Goal: Navigation & Orientation: Find specific page/section

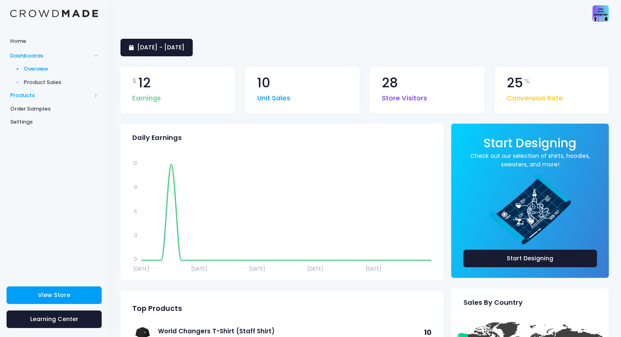
click at [29, 96] on span "Products" at bounding box center [50, 95] width 81 height 8
click at [18, 40] on span "Home" at bounding box center [54, 41] width 88 height 8
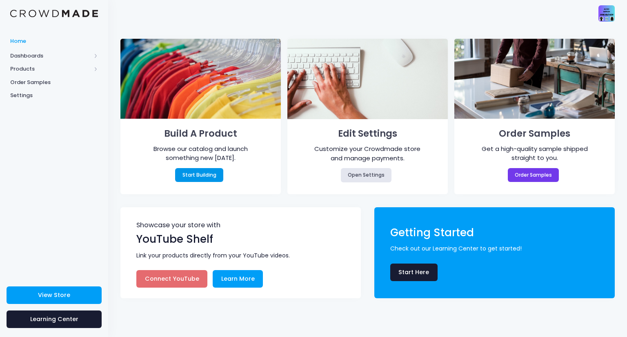
click at [213, 176] on link "Start Building" at bounding box center [199, 175] width 48 height 14
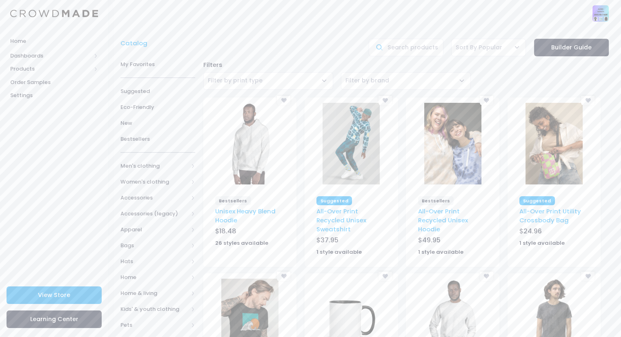
click at [54, 299] on span "View Store" at bounding box center [54, 295] width 32 height 8
